Goal: Task Accomplishment & Management: Manage account settings

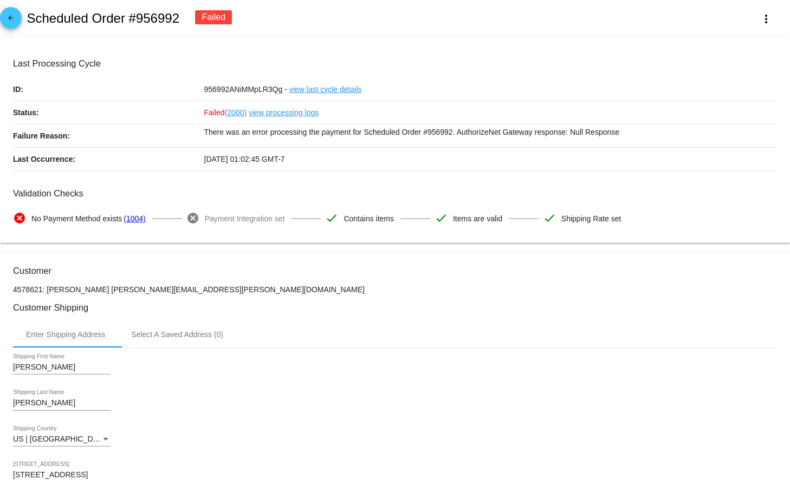
click at [283, 112] on link "view processing logs" at bounding box center [284, 112] width 70 height 23
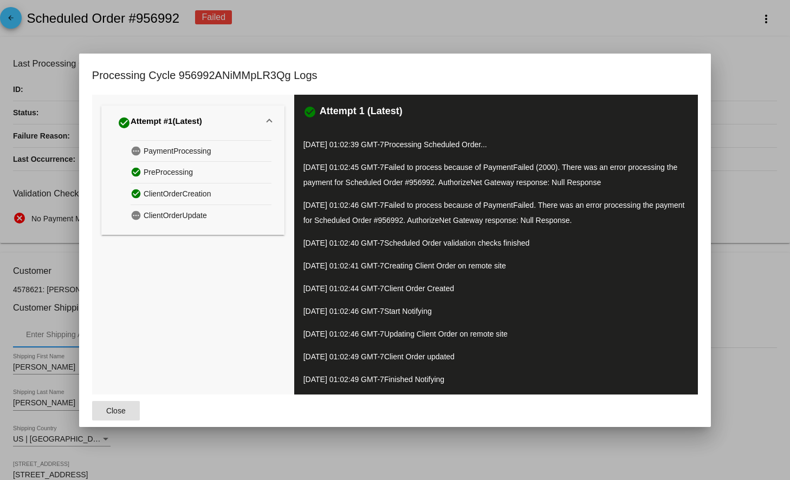
click at [518, 10] on div at bounding box center [395, 240] width 790 height 480
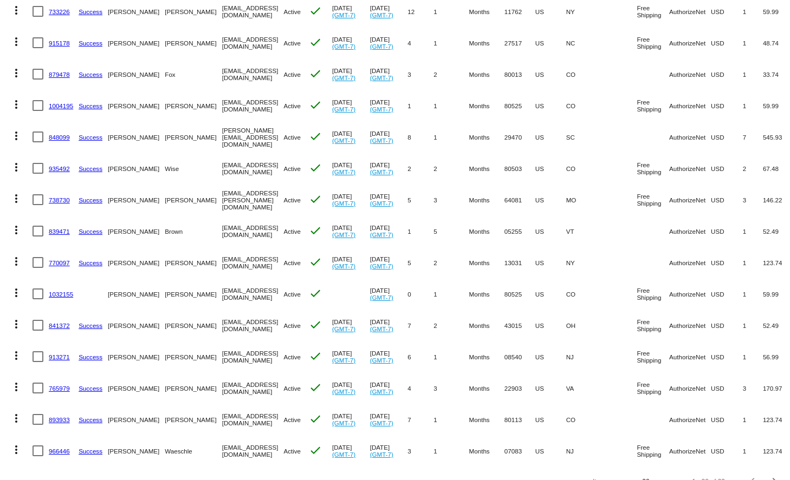
scroll to position [308, 0]
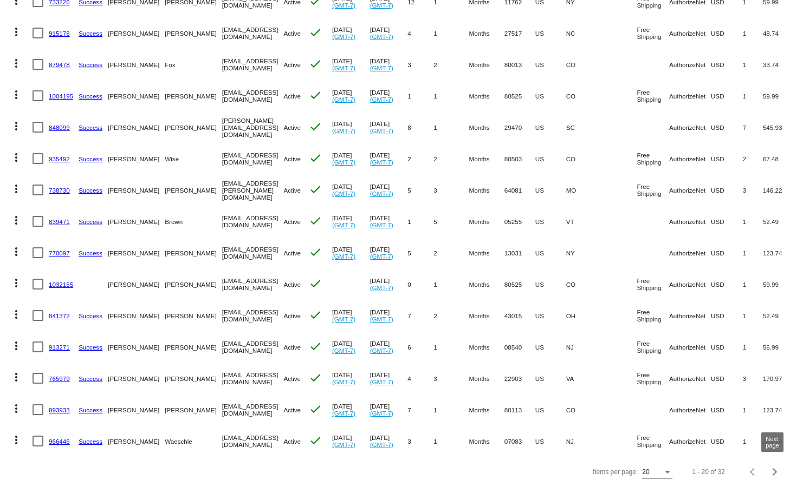
click at [777, 471] on span "Next page" at bounding box center [775, 472] width 22 height 5
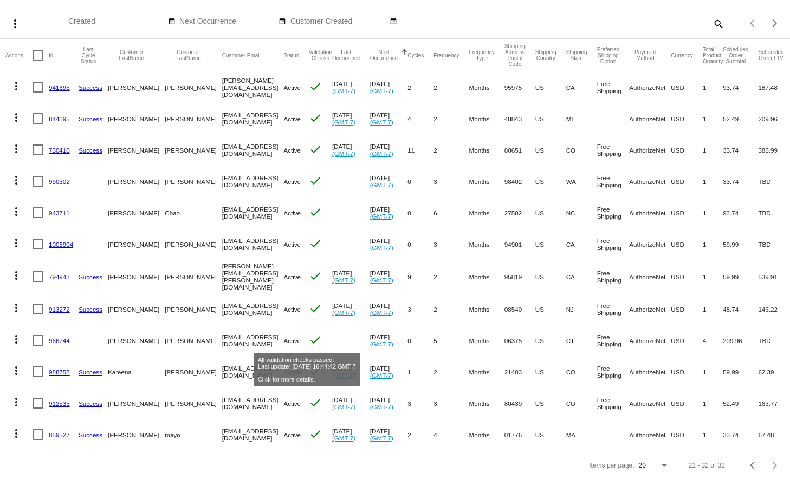
scroll to position [62, 0]
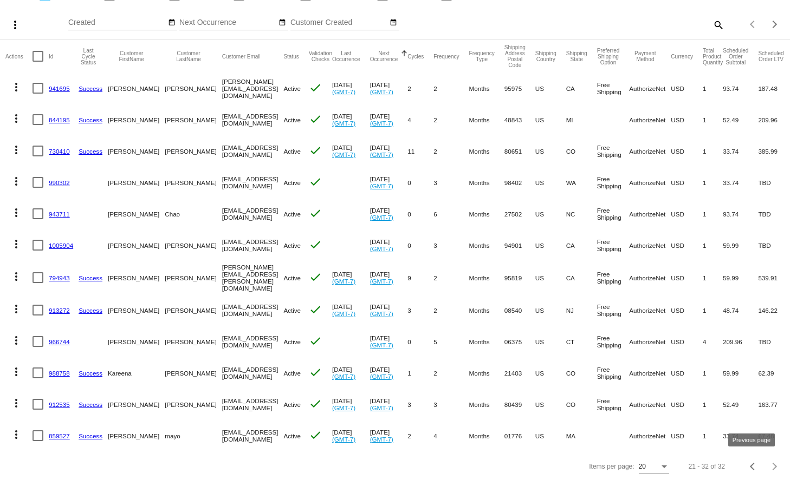
click at [755, 463] on div "Previous page" at bounding box center [754, 467] width 8 height 8
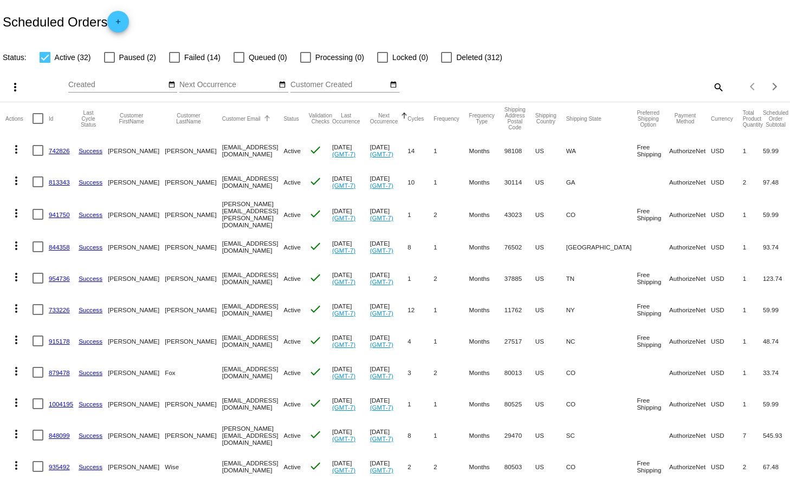
scroll to position [0, 0]
click at [175, 56] on div at bounding box center [174, 57] width 11 height 11
click at [174, 63] on input "Failed (14)" at bounding box center [174, 63] width 1 height 1
checkbox input "true"
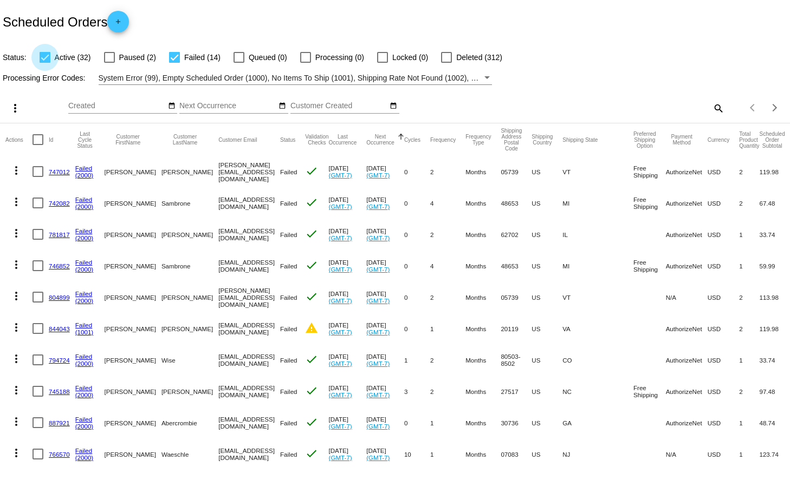
click at [44, 58] on div at bounding box center [45, 57] width 11 height 11
click at [44, 63] on input "Active (32)" at bounding box center [44, 63] width 1 height 1
checkbox input "false"
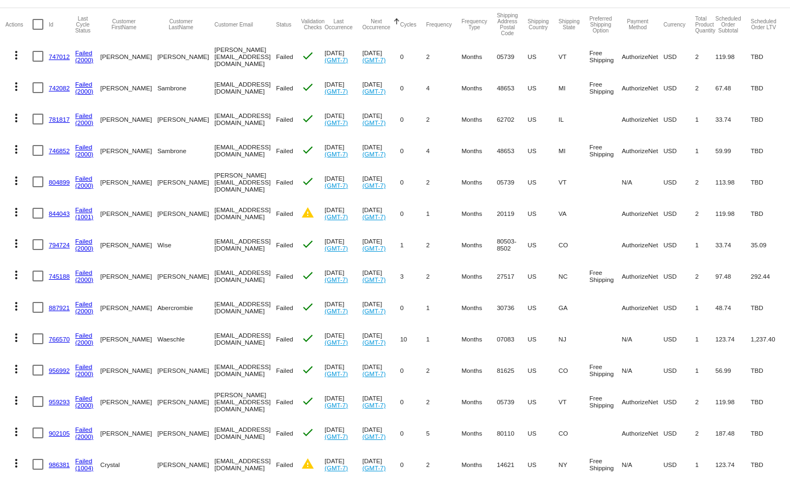
scroll to position [122, 0]
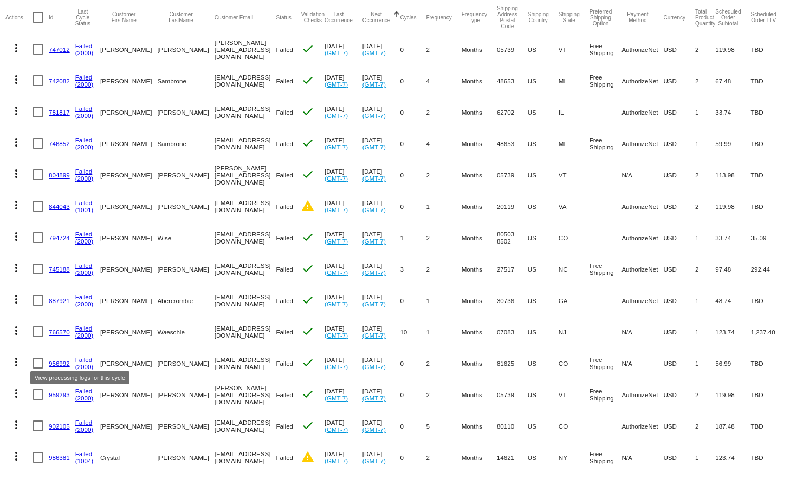
click at [84, 357] on link "Failed" at bounding box center [83, 359] width 17 height 7
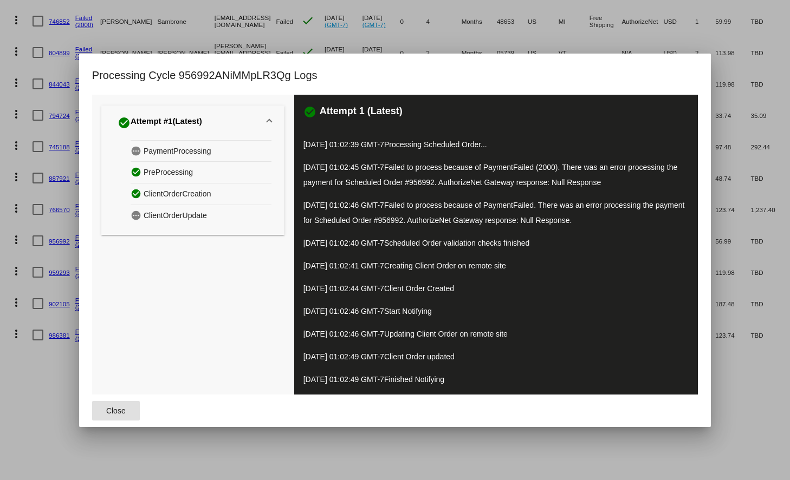
click at [118, 408] on span "Close" at bounding box center [115, 411] width 19 height 9
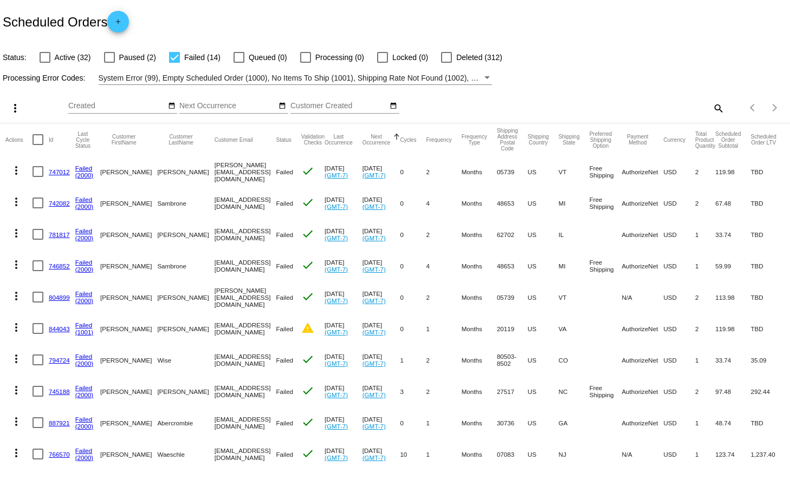
scroll to position [0, 0]
click at [172, 56] on div at bounding box center [174, 57] width 11 height 11
click at [174, 63] on input "Failed (14)" at bounding box center [174, 63] width 1 height 1
checkbox input "false"
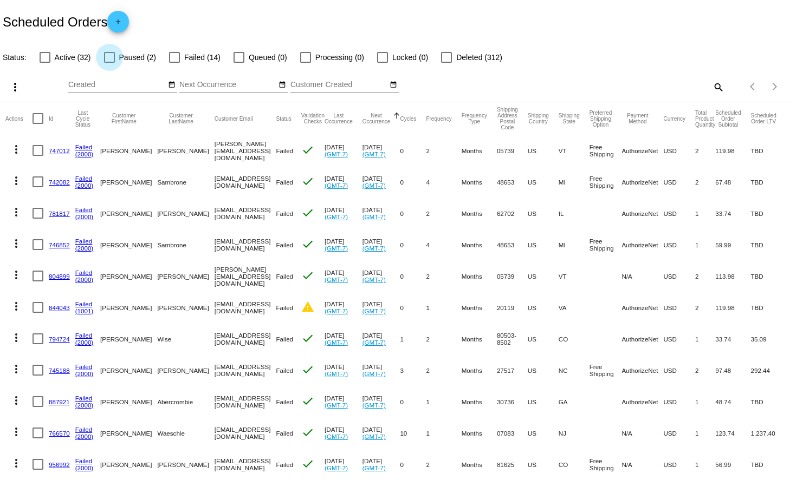
click at [115, 57] on label "Paused (2)" at bounding box center [130, 57] width 52 height 13
click at [109, 63] on input "Paused (2)" at bounding box center [109, 63] width 1 height 1
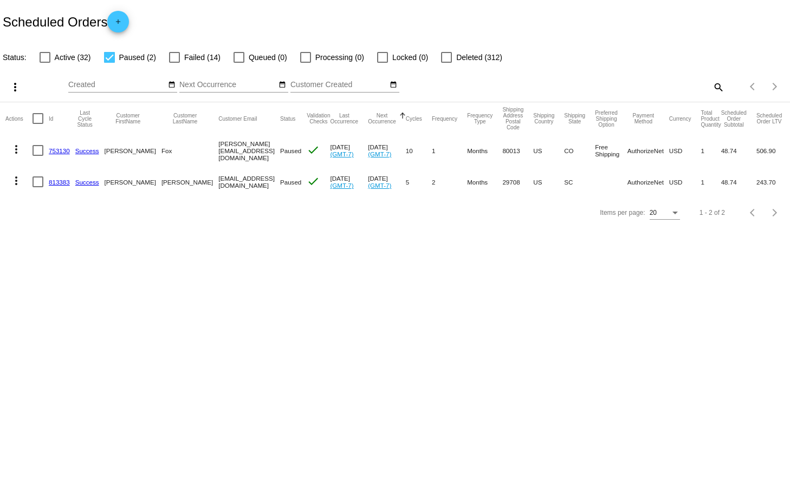
click at [109, 55] on div at bounding box center [109, 57] width 11 height 11
click at [109, 63] on input "Paused (2)" at bounding box center [109, 63] width 1 height 1
checkbox input "false"
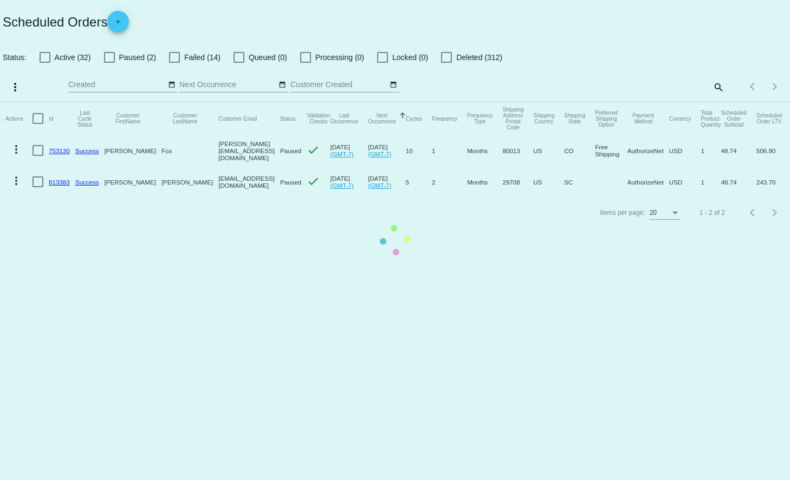
click at [46, 102] on mat-table "Actions Id Last Cycle Status Customer FirstName Customer LastName Customer Emai…" at bounding box center [395, 149] width 790 height 95
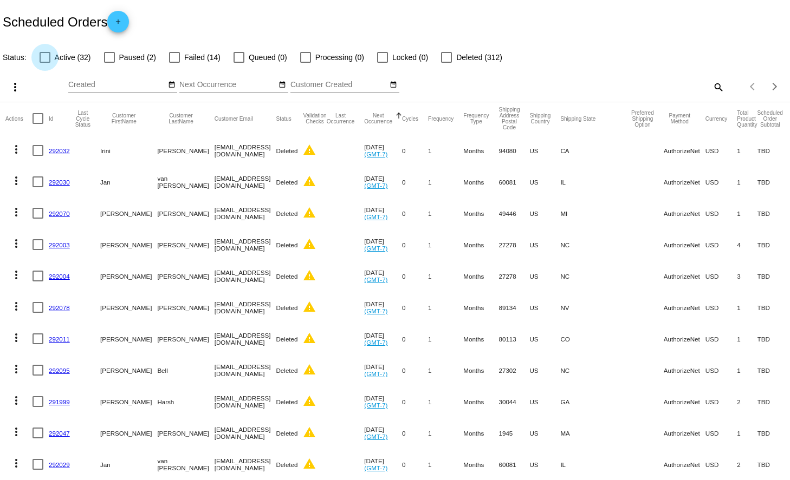
click at [48, 56] on div at bounding box center [45, 57] width 11 height 11
click at [45, 63] on input "Active (32)" at bounding box center [44, 63] width 1 height 1
checkbox input "true"
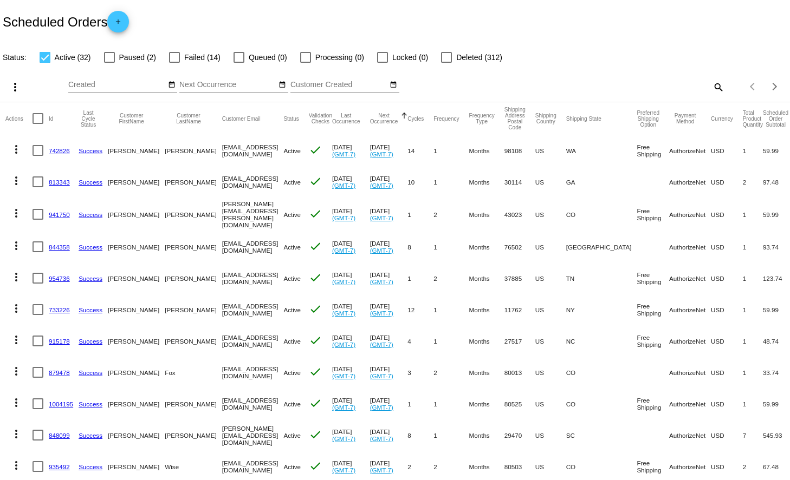
click at [719, 86] on mat-icon "search" at bounding box center [717, 87] width 13 height 17
click at [564, 87] on input "Search" at bounding box center [626, 85] width 197 height 9
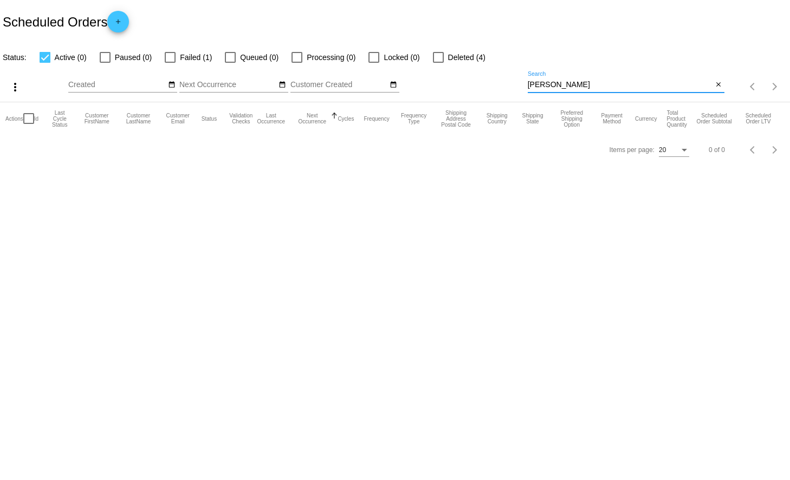
type input "[PERSON_NAME]"
click at [434, 57] on div at bounding box center [438, 57] width 11 height 11
click at [438, 63] on input "Deleted (4)" at bounding box center [438, 63] width 1 height 1
checkbox input "true"
type input "[PERSON_NAME]"
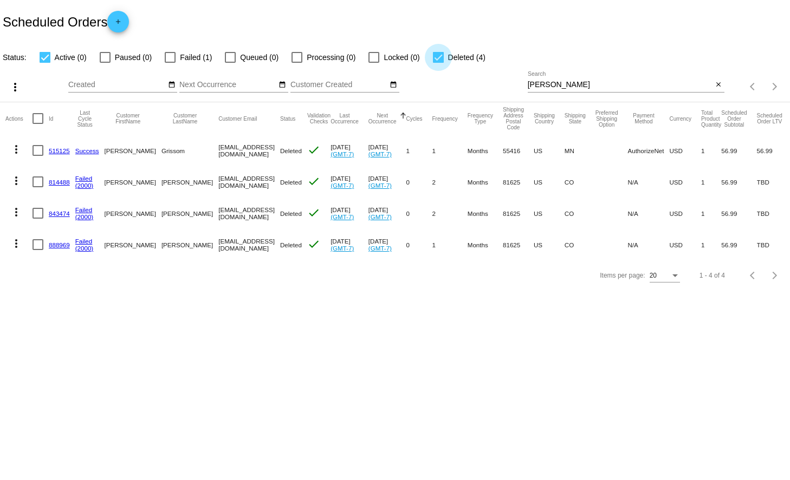
click at [434, 57] on div at bounding box center [438, 57] width 11 height 11
click at [438, 63] on input "Deleted (4)" at bounding box center [438, 63] width 1 height 1
checkbox input "false"
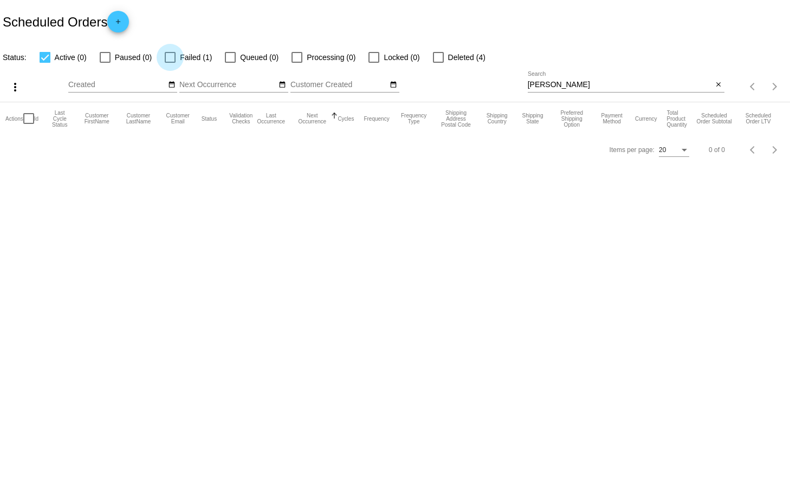
click at [173, 57] on div at bounding box center [170, 57] width 11 height 11
click at [170, 63] on input "Failed (1)" at bounding box center [170, 63] width 1 height 1
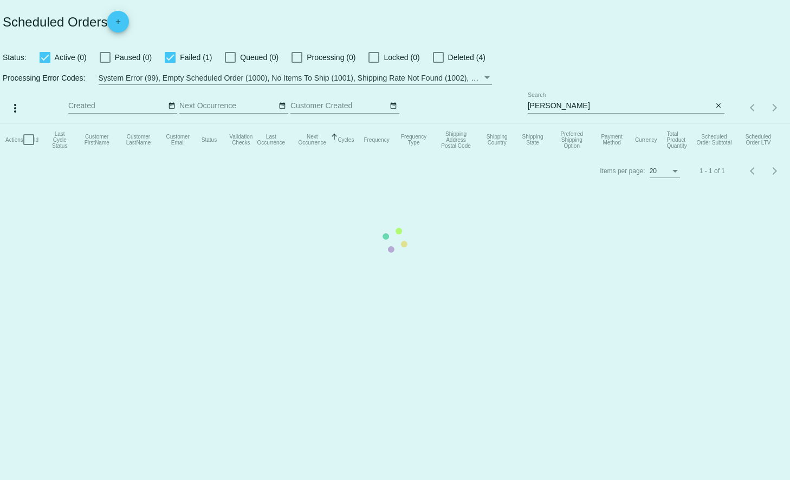
click at [47, 123] on mat-table "Actions Id Last Cycle Status Customer FirstName Customer LastName Customer Emai…" at bounding box center [395, 139] width 790 height 32
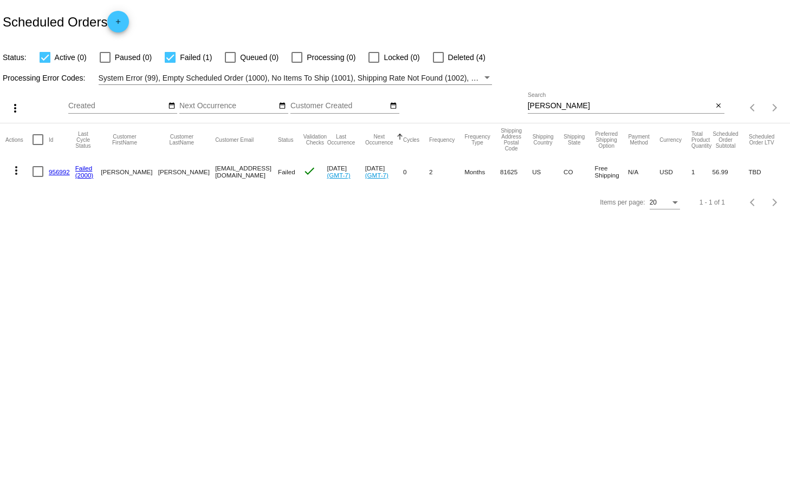
click at [166, 55] on div at bounding box center [170, 57] width 11 height 11
click at [170, 63] on input "Failed (1)" at bounding box center [170, 63] width 1 height 1
checkbox input "false"
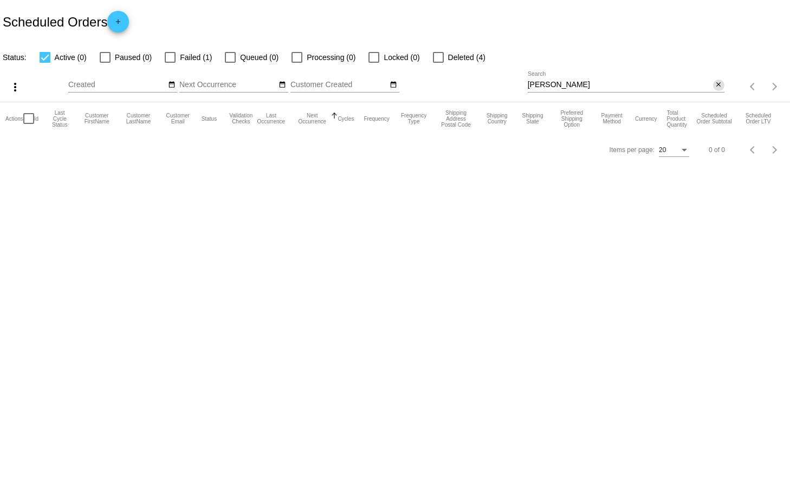
click at [716, 84] on mat-icon "close" at bounding box center [718, 85] width 8 height 9
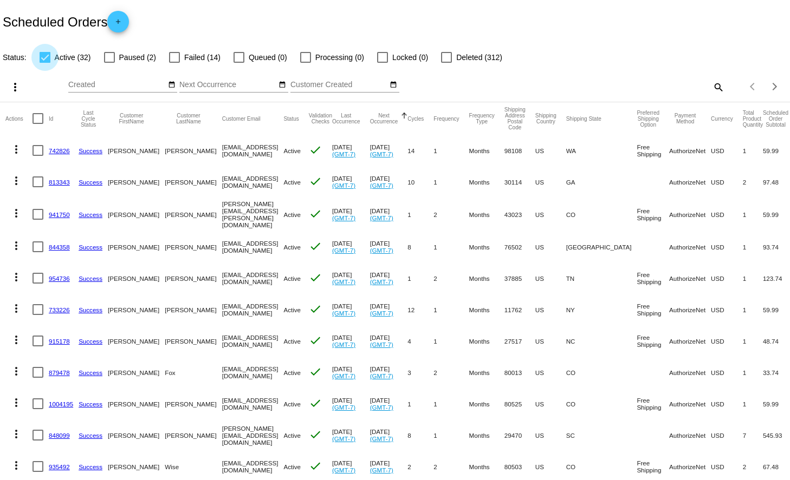
click at [46, 59] on div at bounding box center [45, 57] width 11 height 11
click at [45, 63] on input "Active (32)" at bounding box center [44, 63] width 1 height 1
checkbox input "false"
click at [172, 56] on app-dashboard-scheduled-orders "Scheduled Orders add Status: Active (32) Paused (2) Failed (14) Queued (0) Proc…" at bounding box center [395, 398] width 790 height 796
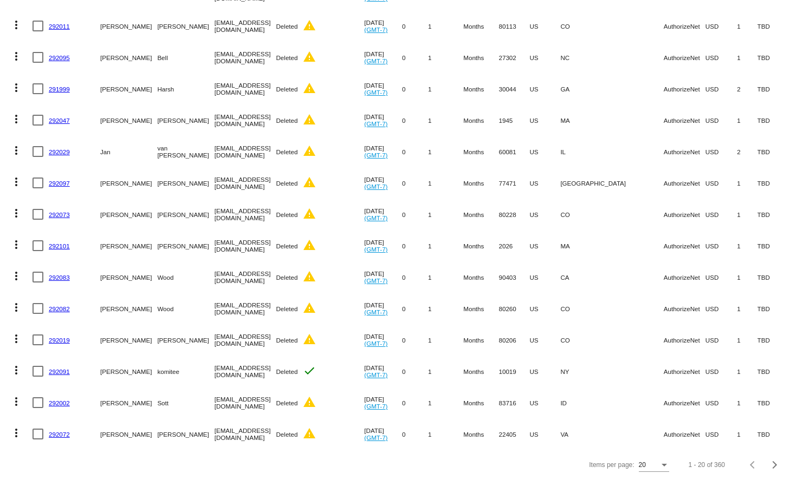
scroll to position [314, 0]
click at [775, 463] on span "Next page" at bounding box center [775, 465] width 22 height 5
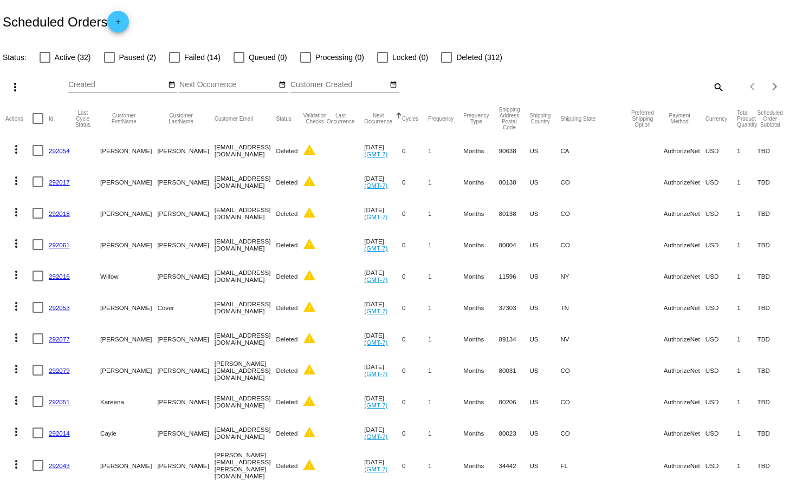
scroll to position [0, 0]
click at [171, 57] on div at bounding box center [174, 57] width 11 height 11
click at [174, 63] on input "Failed (14)" at bounding box center [174, 63] width 1 height 1
checkbox input "true"
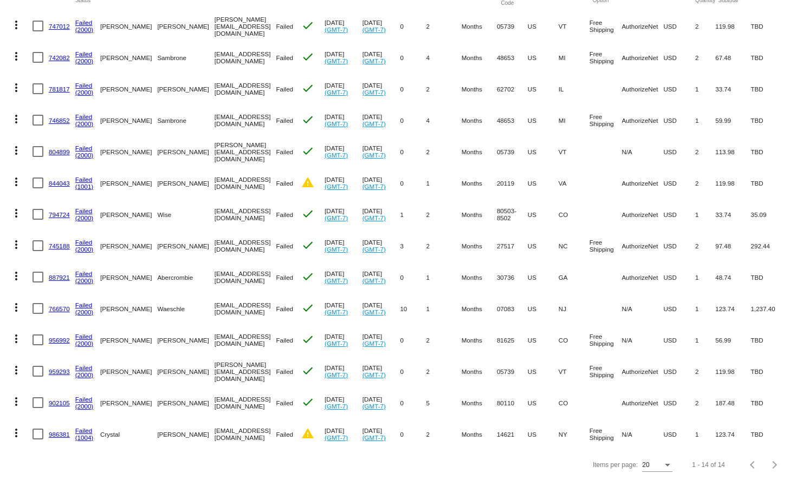
scroll to position [146, 0]
click at [58, 339] on link "956992" at bounding box center [59, 340] width 21 height 7
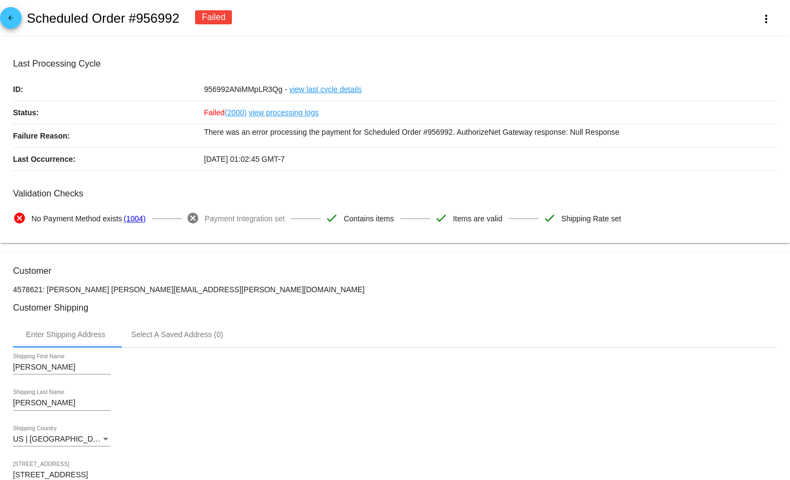
click at [139, 218] on link "(1004)" at bounding box center [134, 218] width 22 height 23
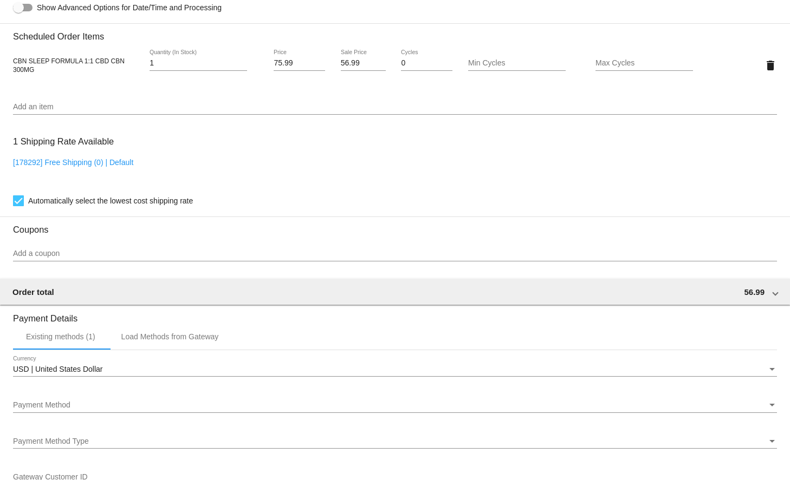
scroll to position [783, 0]
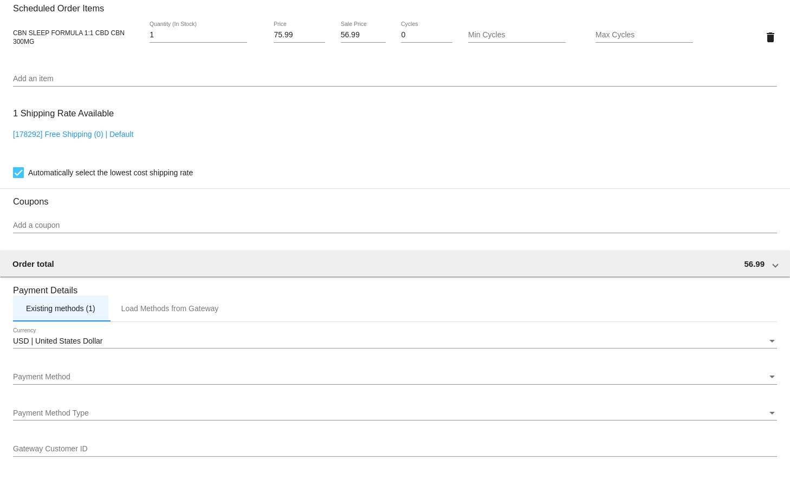
click at [71, 313] on div "Existing methods (1)" at bounding box center [60, 308] width 69 height 9
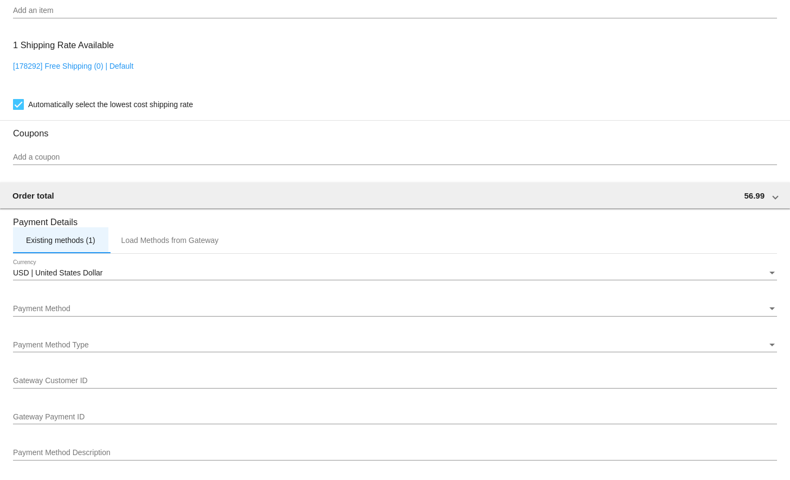
scroll to position [852, 0]
click at [505, 313] on div "Payment Method" at bounding box center [390, 308] width 754 height 9
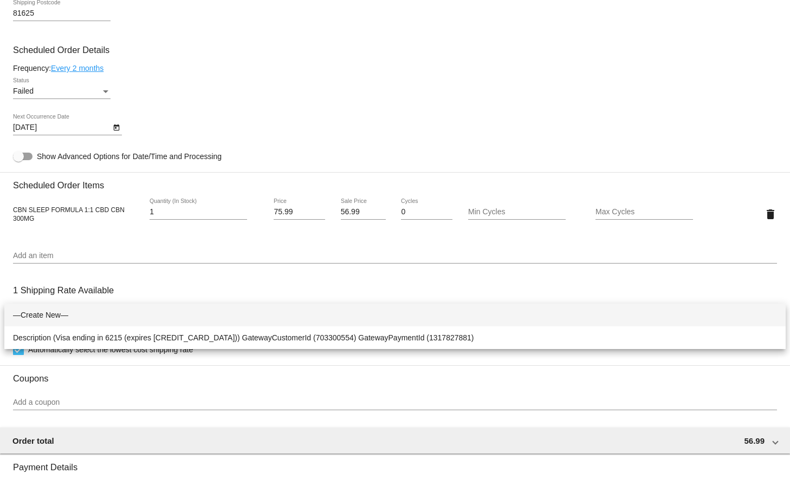
scroll to position [558, 0]
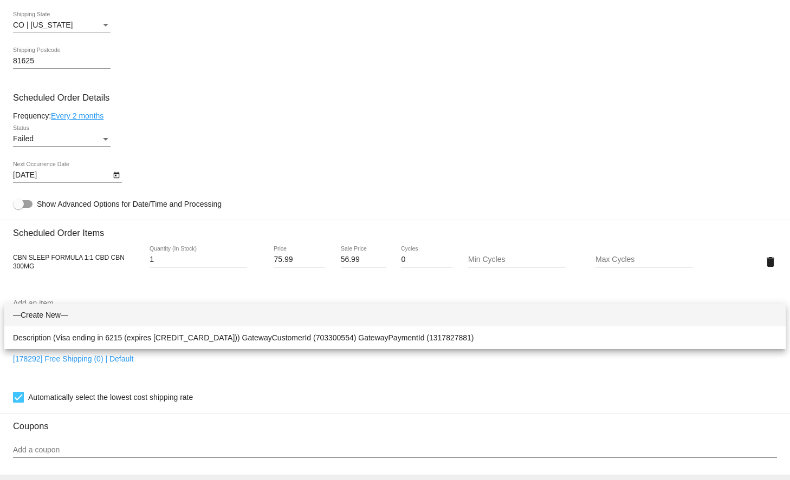
click at [103, 143] on div at bounding box center [395, 240] width 790 height 480
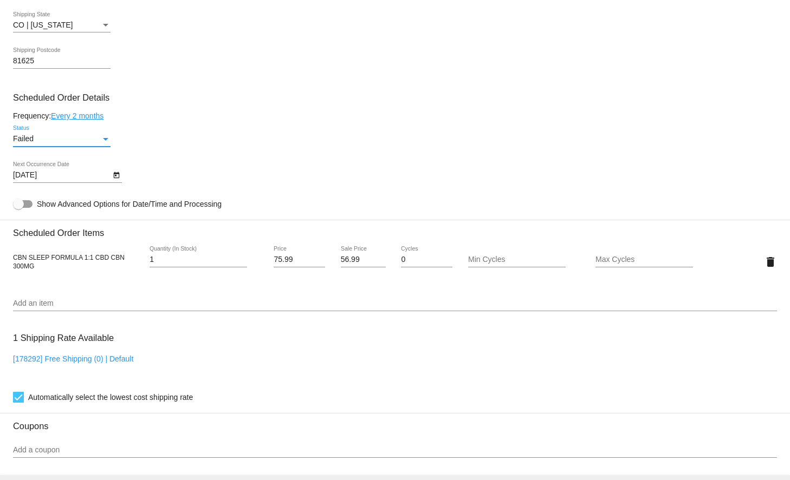
click at [103, 141] on div "Status" at bounding box center [105, 139] width 5 height 3
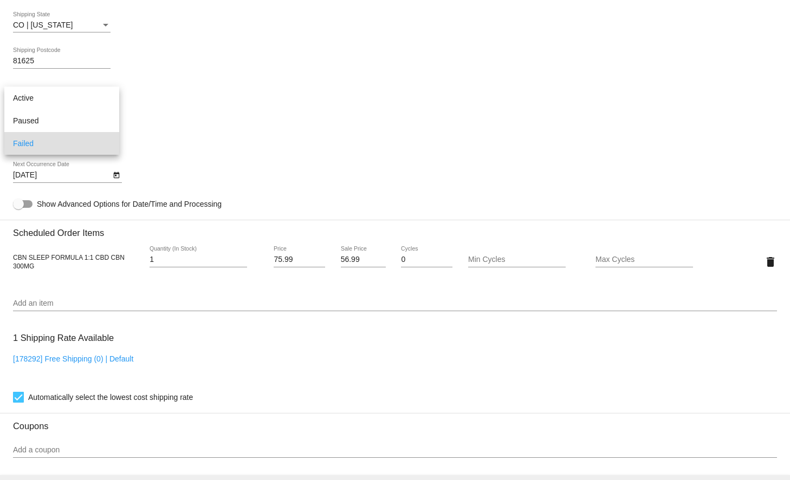
click at [169, 128] on div at bounding box center [395, 240] width 790 height 480
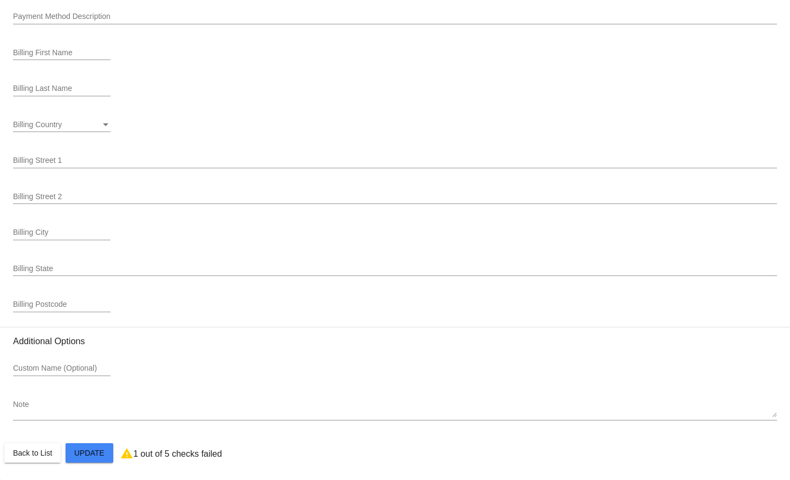
scroll to position [1299, 0]
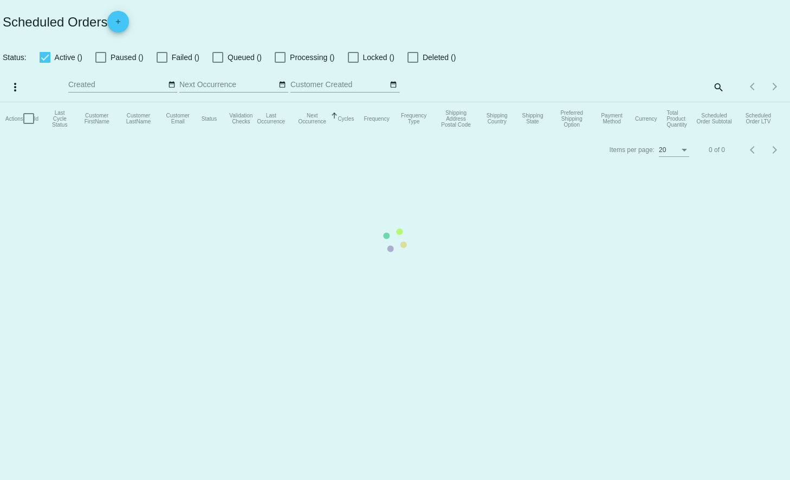
checkbox input "false"
checkbox input "true"
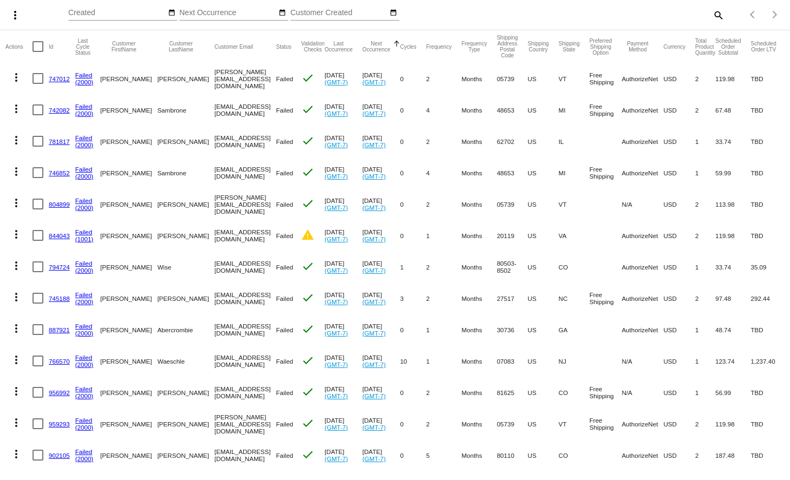
scroll to position [129, 0]
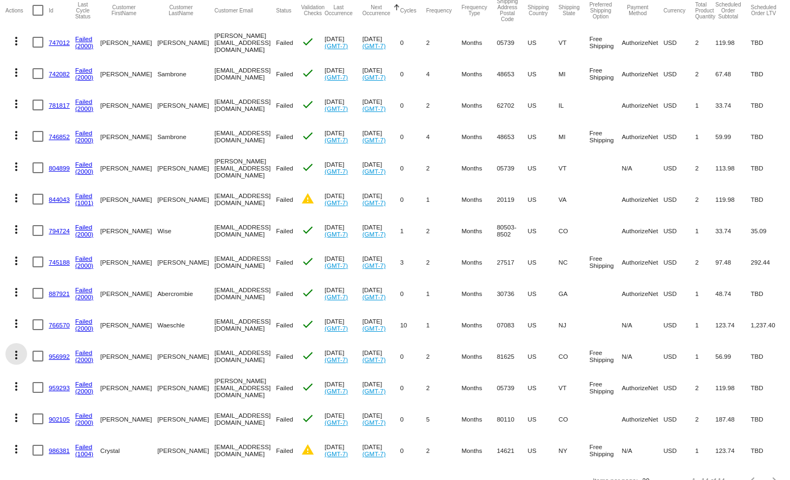
click at [17, 356] on mat-icon "more_vert" at bounding box center [16, 355] width 13 height 13
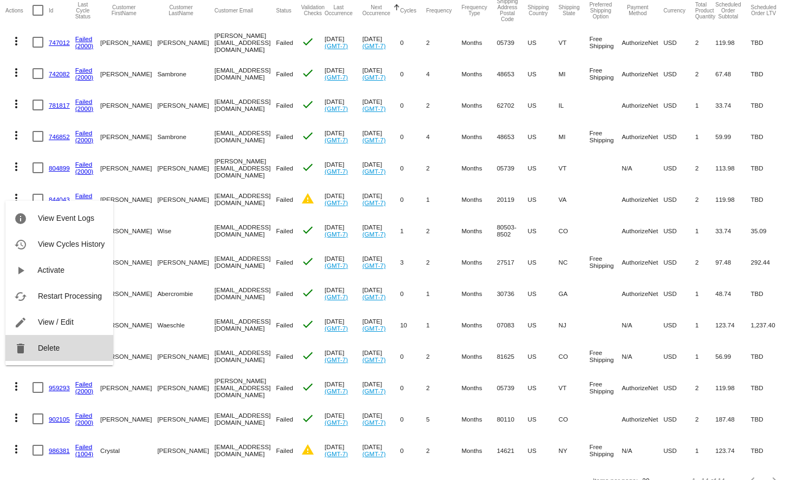
click at [57, 350] on span "Delete" at bounding box center [49, 348] width 22 height 9
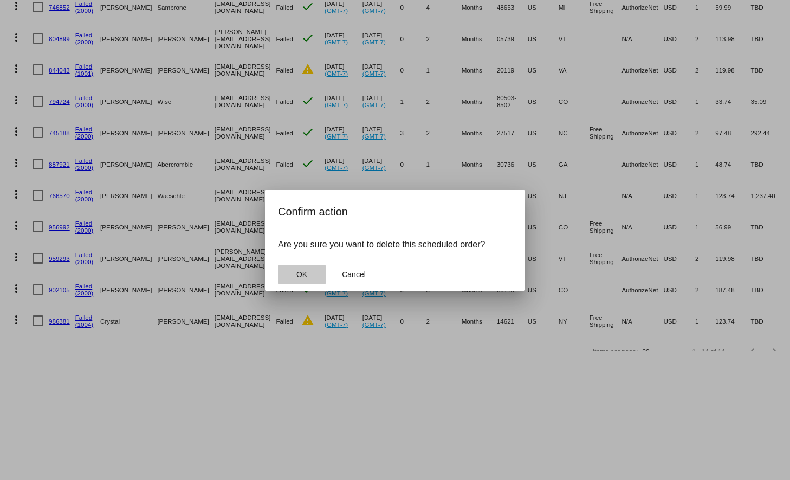
click at [314, 271] on button "OK" at bounding box center [302, 274] width 48 height 19
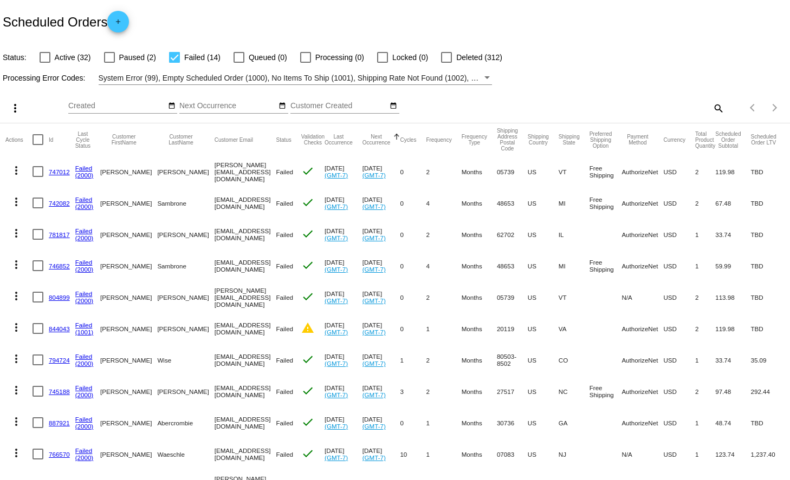
scroll to position [0, 0]
